Goal: Task Accomplishment & Management: Use online tool/utility

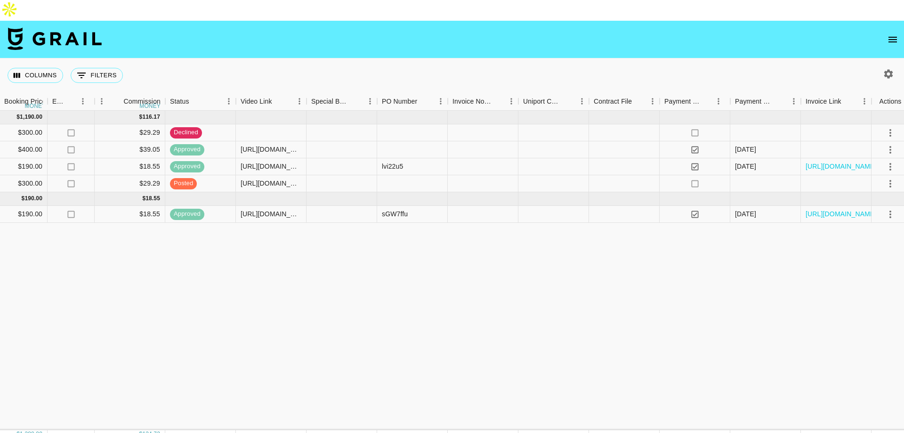
scroll to position [0, 660]
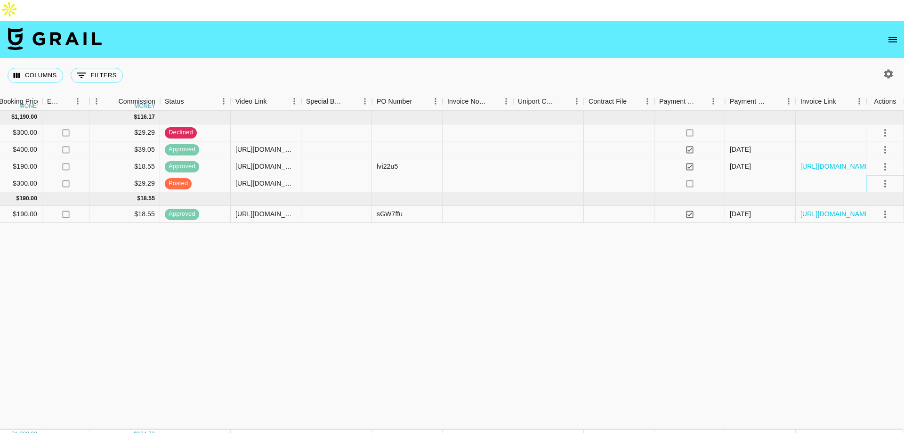
click at [885, 178] on icon "select merge strategy" at bounding box center [885, 183] width 11 height 11
click at [872, 249] on div "Approve" at bounding box center [865, 250] width 29 height 11
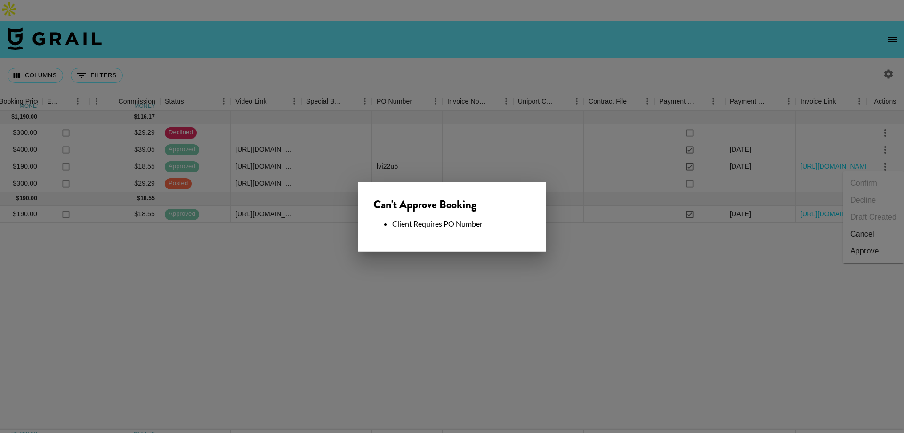
click at [493, 293] on div at bounding box center [452, 216] width 904 height 433
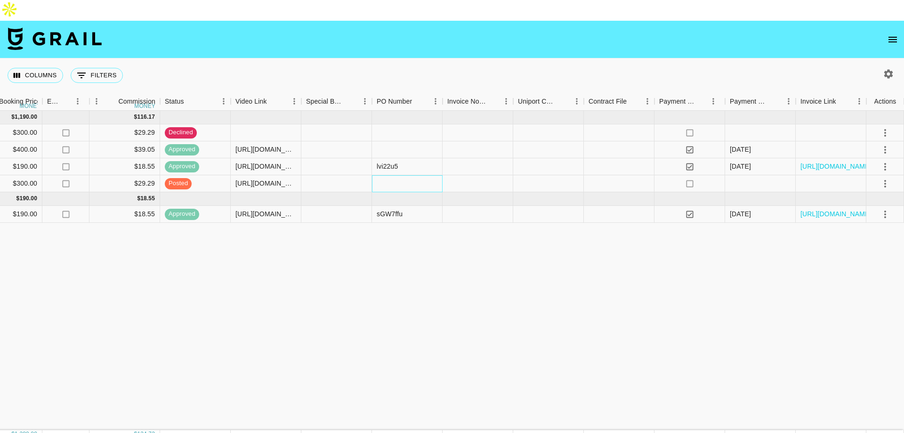
click at [388, 175] on div at bounding box center [407, 183] width 71 height 17
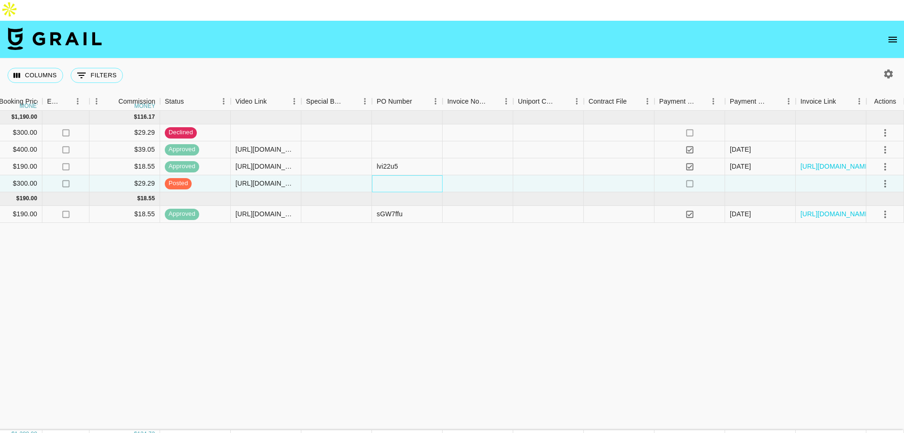
click at [388, 175] on div at bounding box center [407, 183] width 71 height 17
type input "tNjzDTM"
click at [521, 244] on div "[DATE] ( 4 ) $ 1,190.00 $ 116.17 rec8YI5z21VlDY8AW daihanabalieiro [PERSON_NAME…" at bounding box center [122, 270] width 1564 height 319
click at [891, 176] on button "select merge strategy" at bounding box center [886, 184] width 16 height 16
click at [872, 256] on div "Approve" at bounding box center [865, 250] width 29 height 11
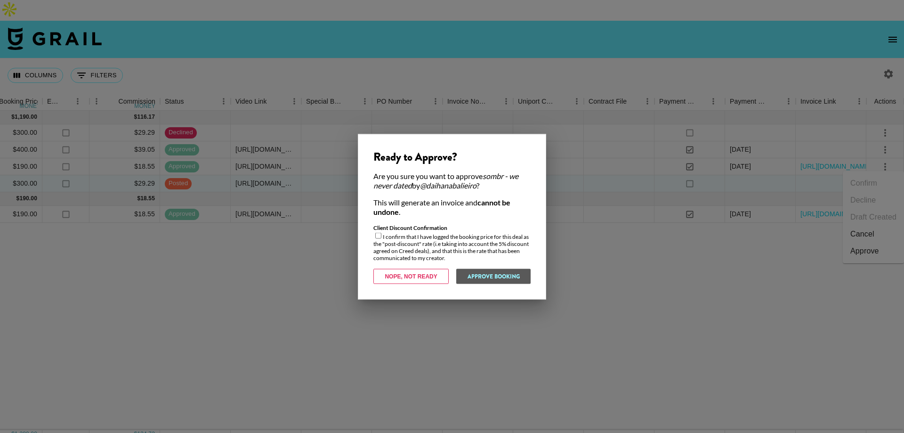
click at [624, 241] on div at bounding box center [452, 216] width 904 height 433
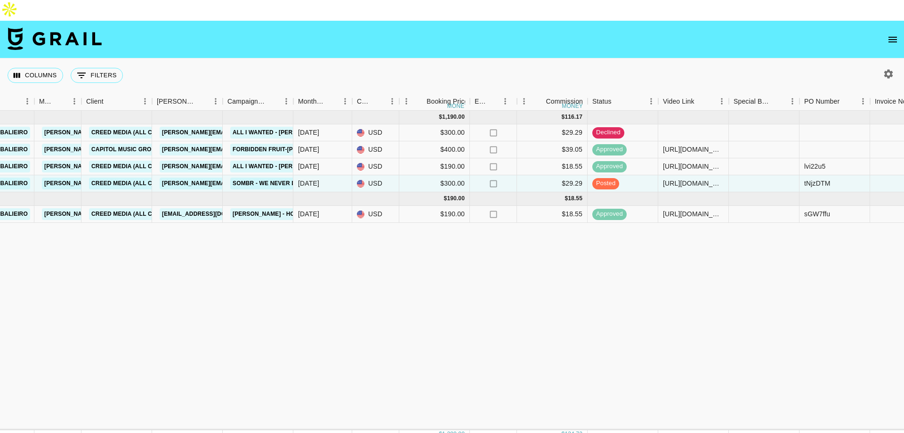
scroll to position [0, 231]
click at [446, 175] on div "$300.00" at bounding box center [435, 183] width 71 height 17
click at [452, 175] on div "$300.00" at bounding box center [435, 183] width 71 height 17
click at [410, 179] on input "300" at bounding box center [435, 183] width 69 height 8
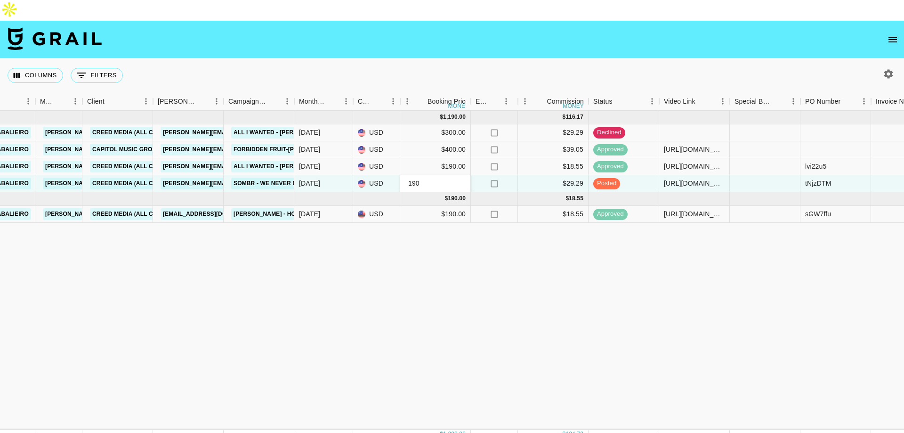
type input "190"
click at [508, 251] on div "[DATE] ( 4 ) $ 1,190.00 $ 116.17 rec8YI5z21VlDY8AW daihanabalieiro [PERSON_NAME…" at bounding box center [551, 270] width 1564 height 319
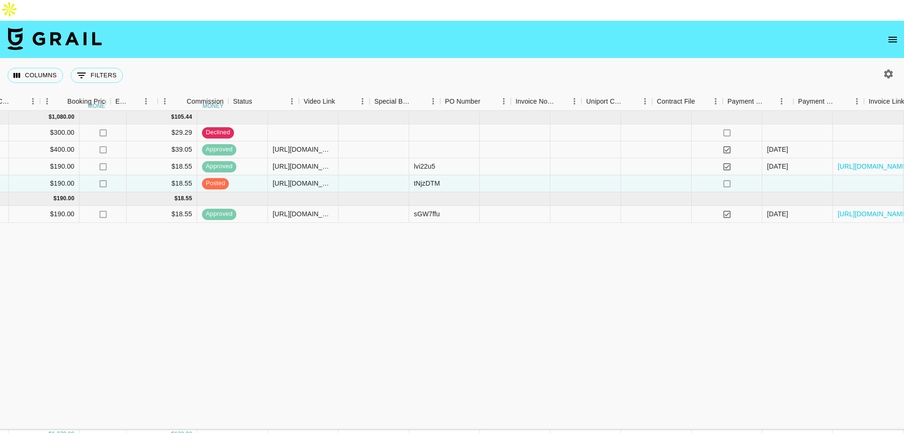
scroll to position [0, 660]
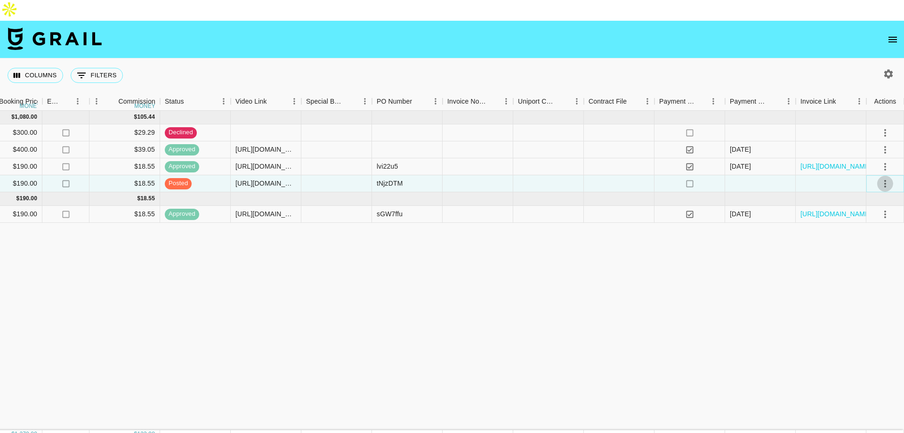
click at [888, 178] on icon "select merge strategy" at bounding box center [885, 183] width 11 height 11
click at [874, 256] on div "Approve" at bounding box center [865, 250] width 29 height 11
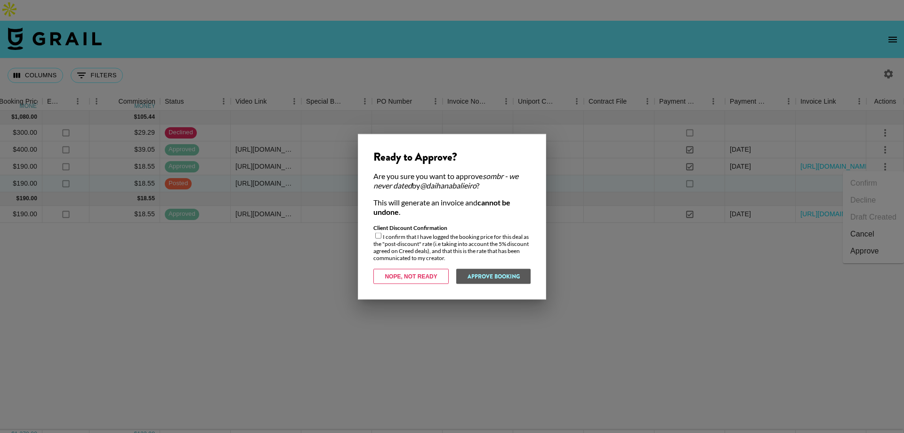
click at [380, 236] on input "checkbox" at bounding box center [378, 235] width 6 height 6
checkbox input "true"
click at [501, 278] on button "Approve Booking" at bounding box center [493, 276] width 75 height 15
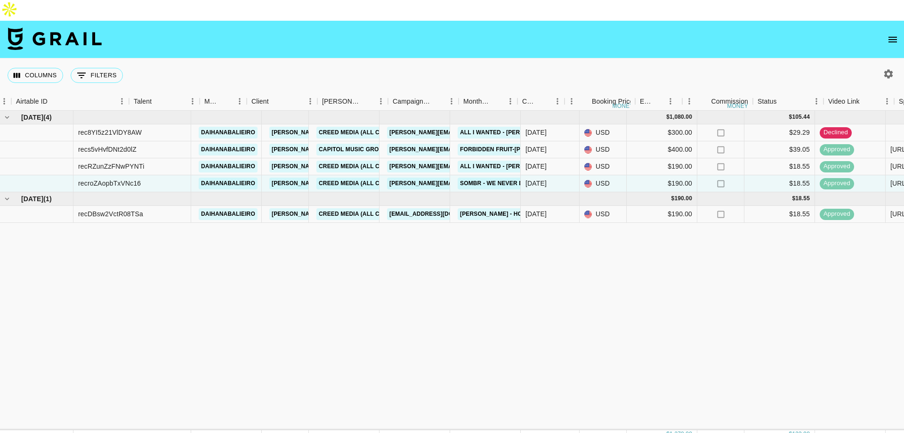
scroll to position [0, 0]
